Goal: Use online tool/utility

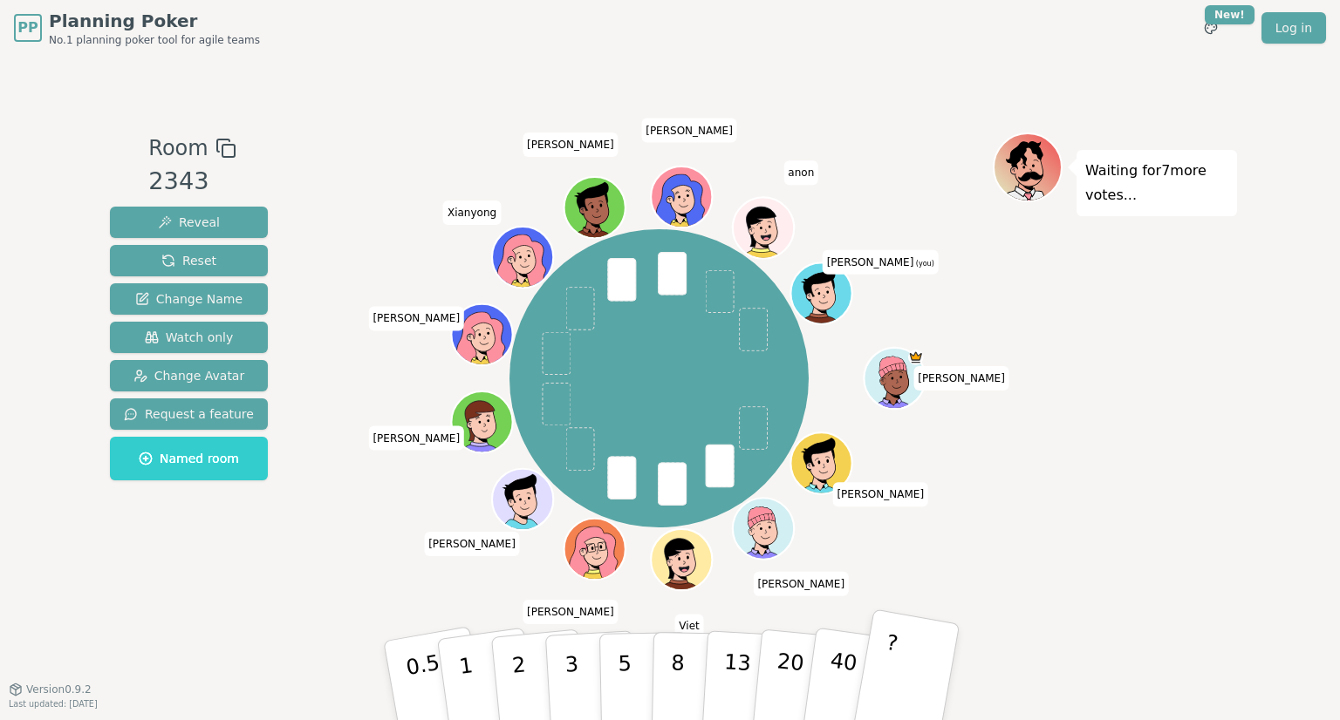
click at [900, 685] on button "?" at bounding box center [905, 681] width 109 height 144
click at [1145, 454] on div "Waiting for 5 more votes..." at bounding box center [1114, 373] width 244 height 480
click at [1141, 499] on div "Waiting for 5 more votes..." at bounding box center [1114, 373] width 244 height 480
click at [645, 692] on button "5" at bounding box center [644, 681] width 90 height 133
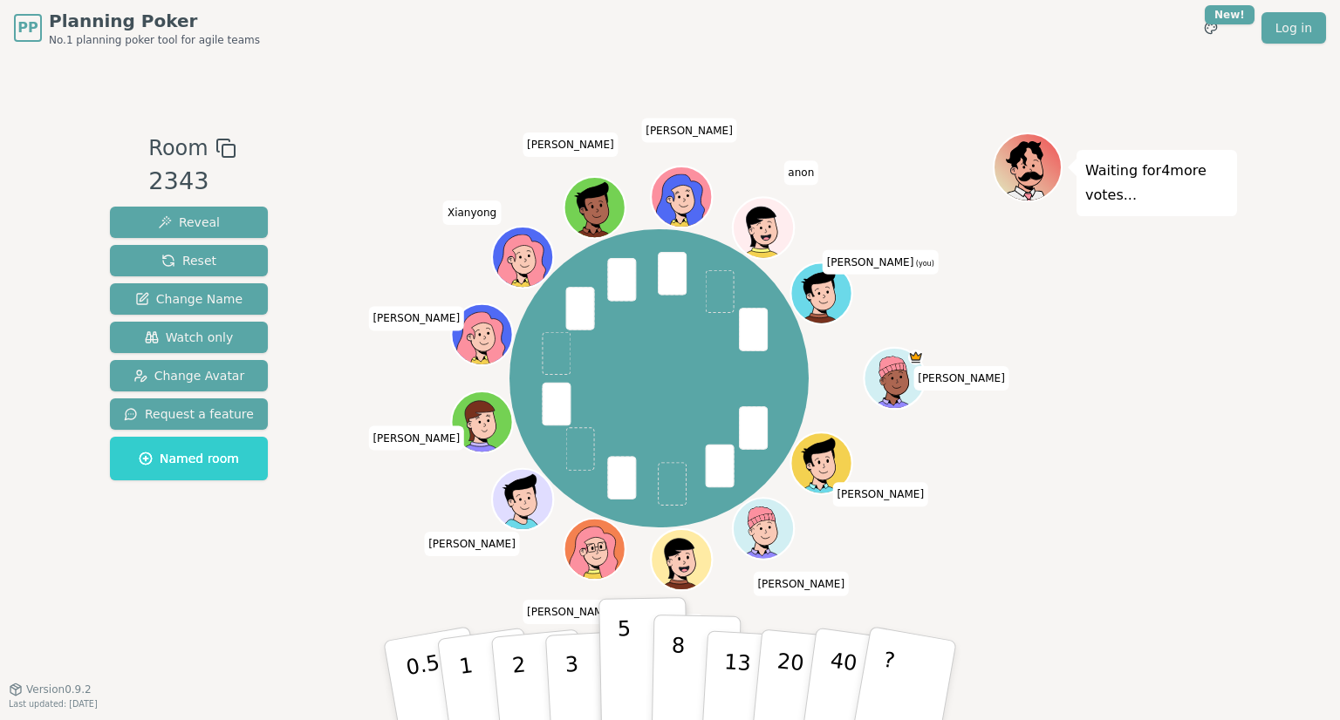
click at [680, 681] on p "8" at bounding box center [677, 680] width 15 height 94
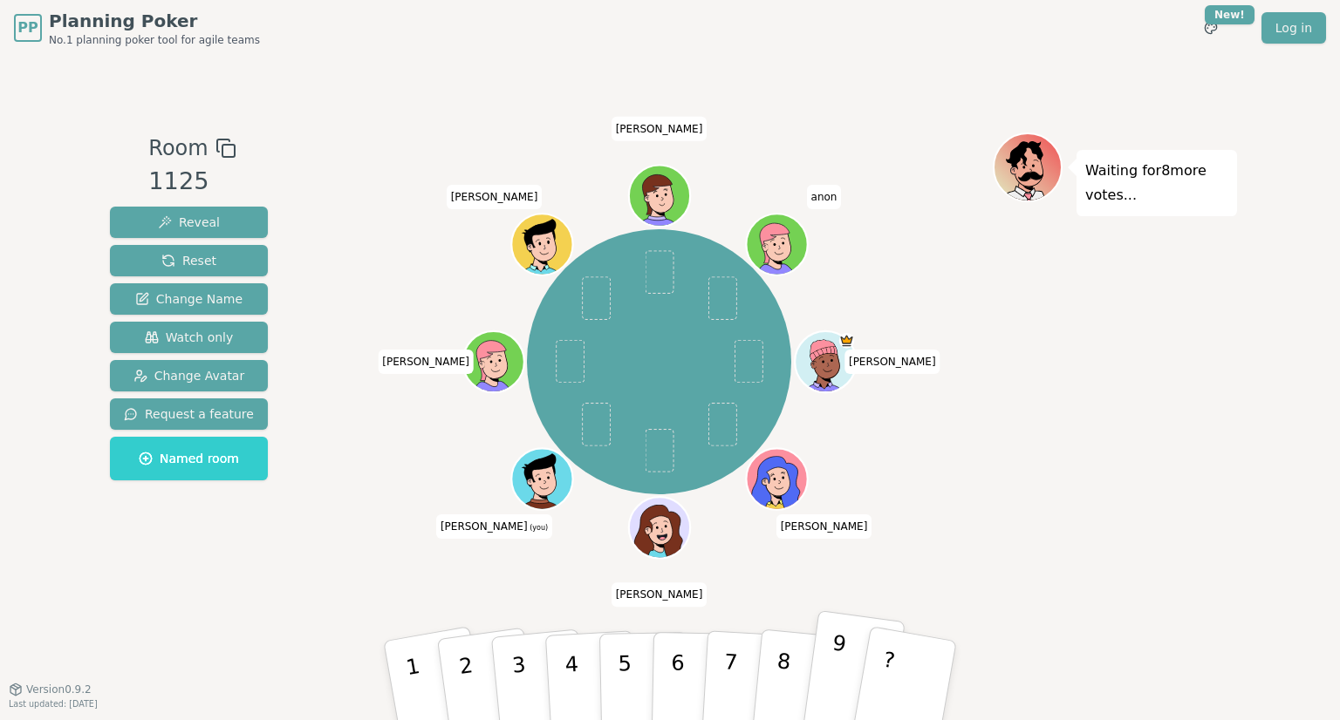
click at [835, 698] on button "9" at bounding box center [853, 680] width 104 height 141
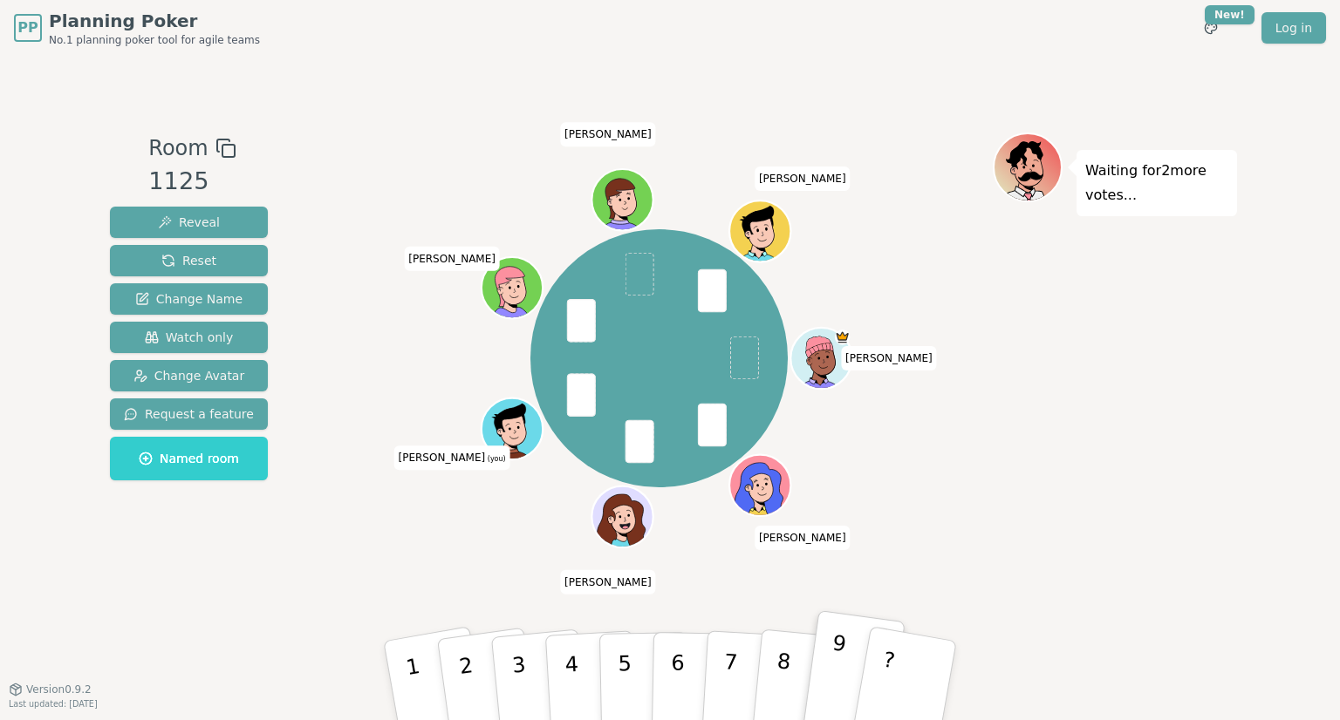
click at [832, 618] on button "9" at bounding box center [853, 680] width 104 height 141
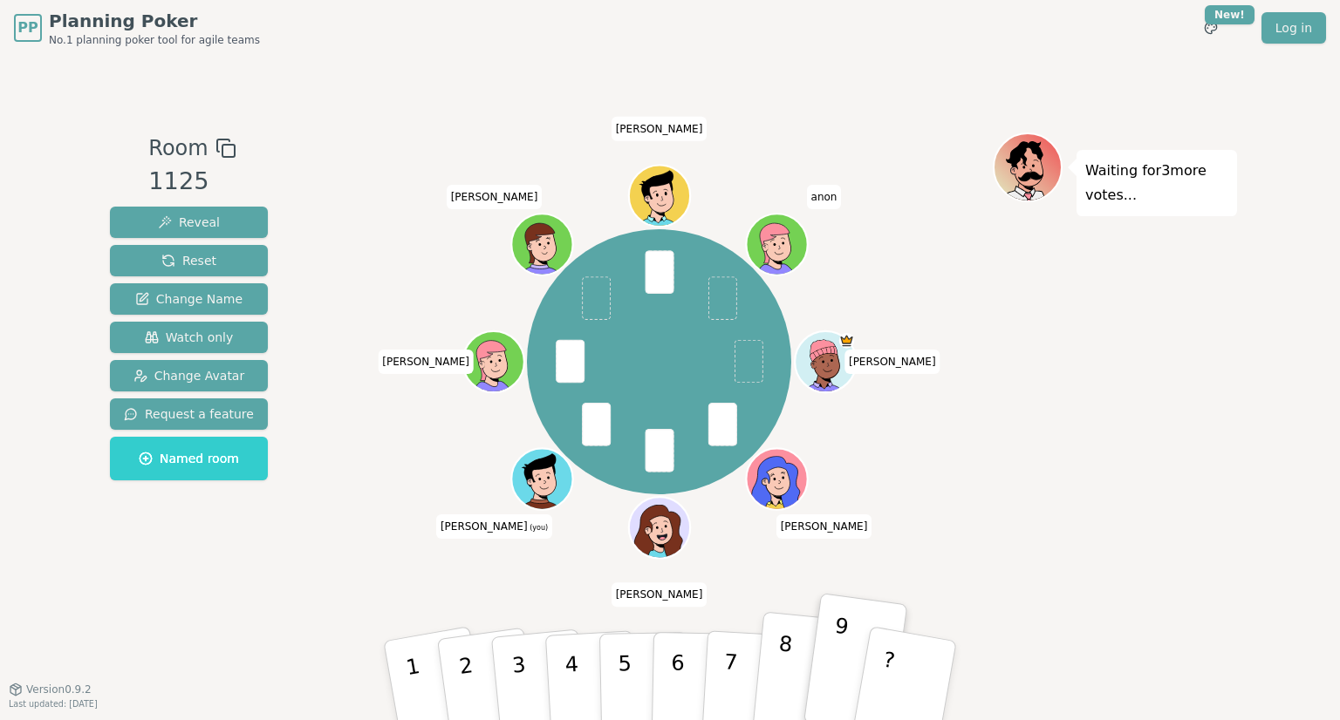
click at [795, 653] on button "8" at bounding box center [800, 681] width 99 height 139
click at [1012, 544] on div "Waiting for 3 more votes..." at bounding box center [1114, 373] width 244 height 480
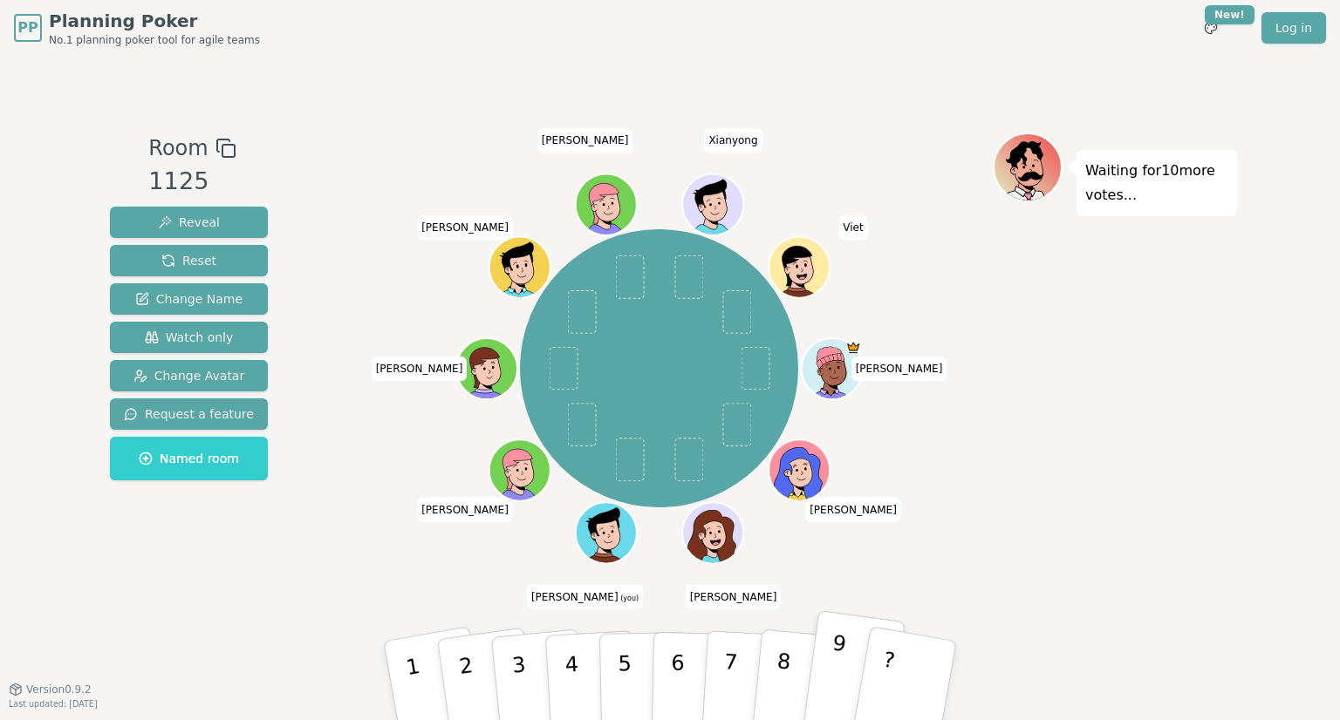
click at [838, 668] on p "9" at bounding box center [834, 678] width 26 height 95
click at [710, 696] on button "7" at bounding box center [748, 681] width 95 height 136
click at [1134, 519] on div "Waiting for 8 more votes..." at bounding box center [1114, 373] width 244 height 480
click at [1005, 496] on div "Waiting for 7 more votes..." at bounding box center [1114, 373] width 244 height 480
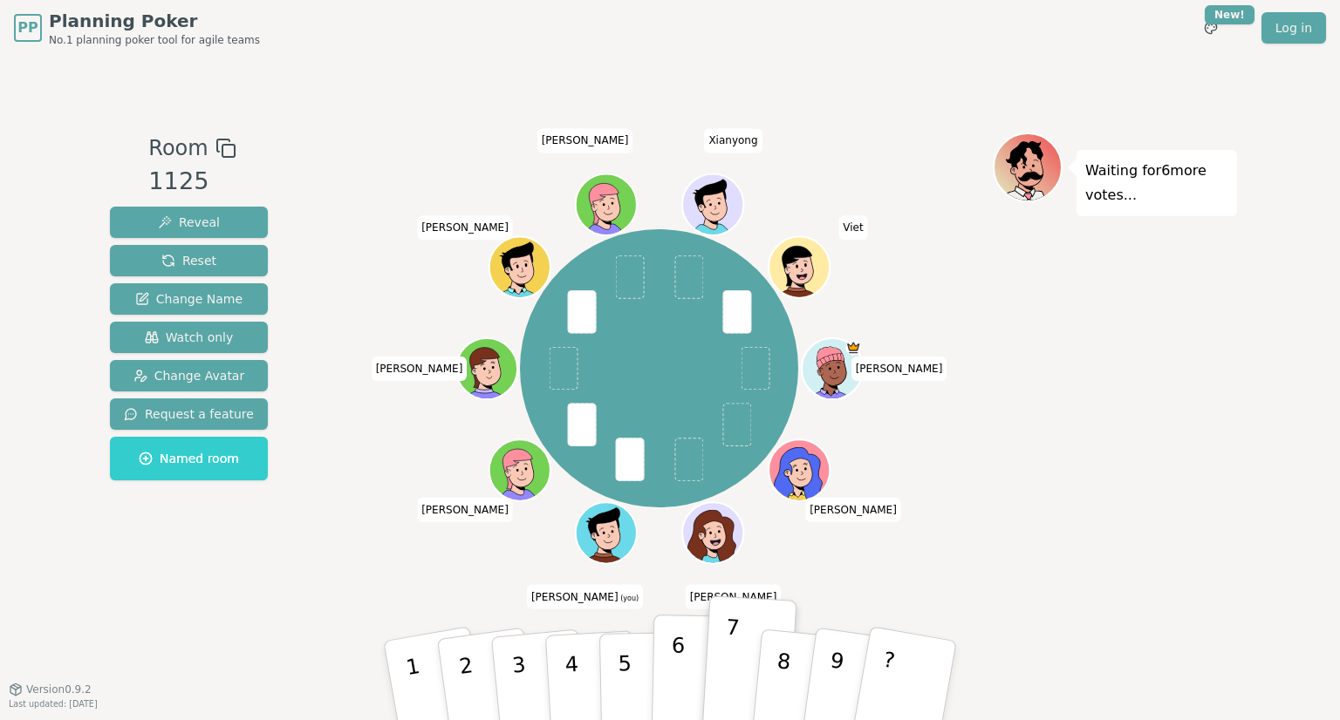
click at [670, 668] on p "6" at bounding box center [677, 680] width 15 height 94
click at [1038, 530] on div "Waiting for 6 more votes..." at bounding box center [1114, 373] width 244 height 480
click at [455, 115] on div "Room 1125 Reveal Reset Change Name Watch only Change Avatar Request a feature N…" at bounding box center [670, 372] width 1134 height 633
